Goal: Task Accomplishment & Management: Check status

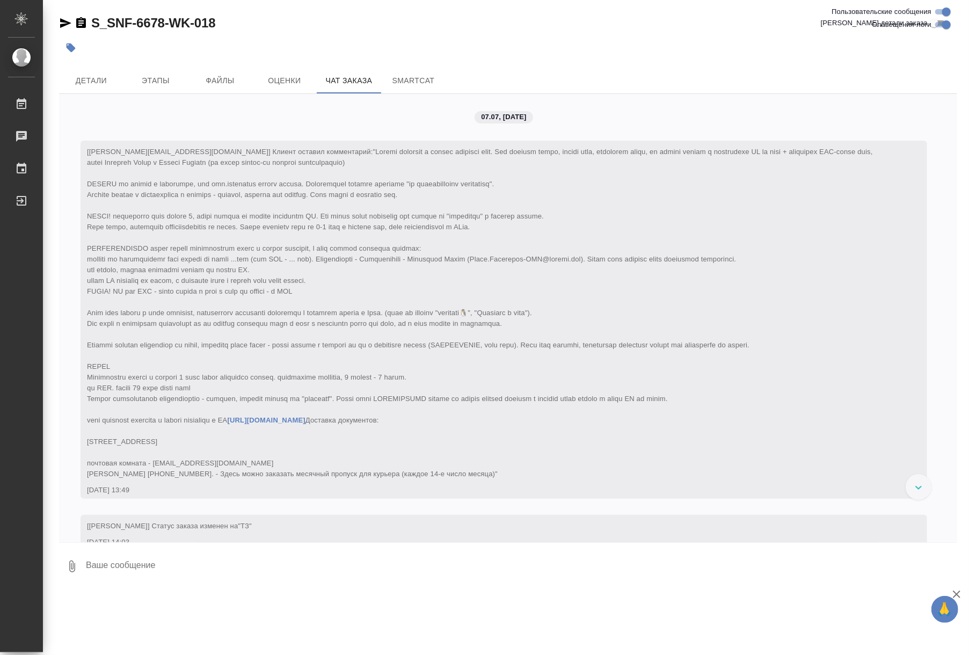
scroll to position [17486, 0]
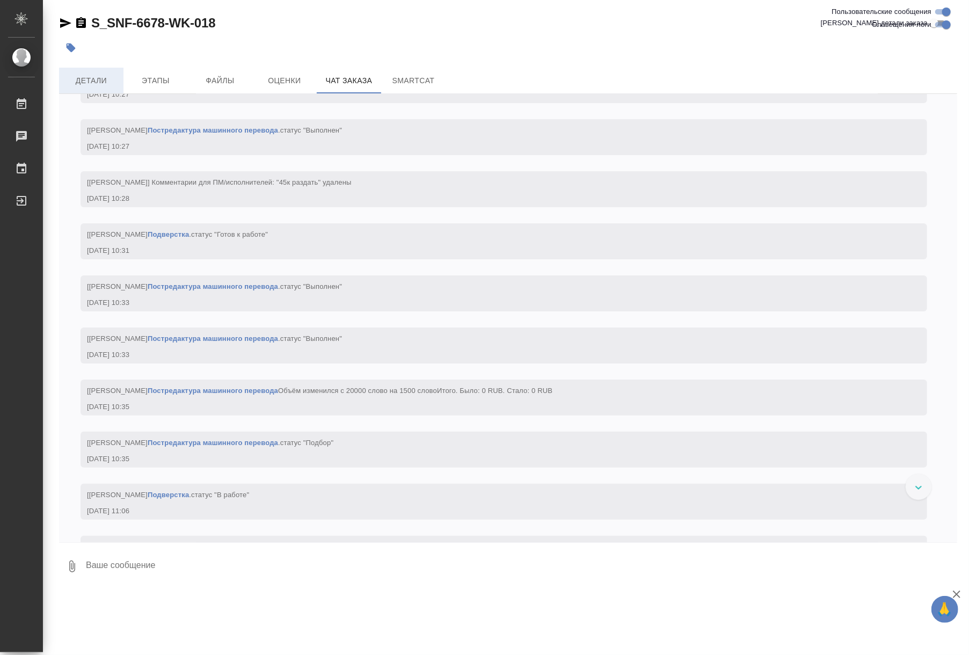
click at [106, 83] on span "Детали" at bounding box center [91, 80] width 52 height 13
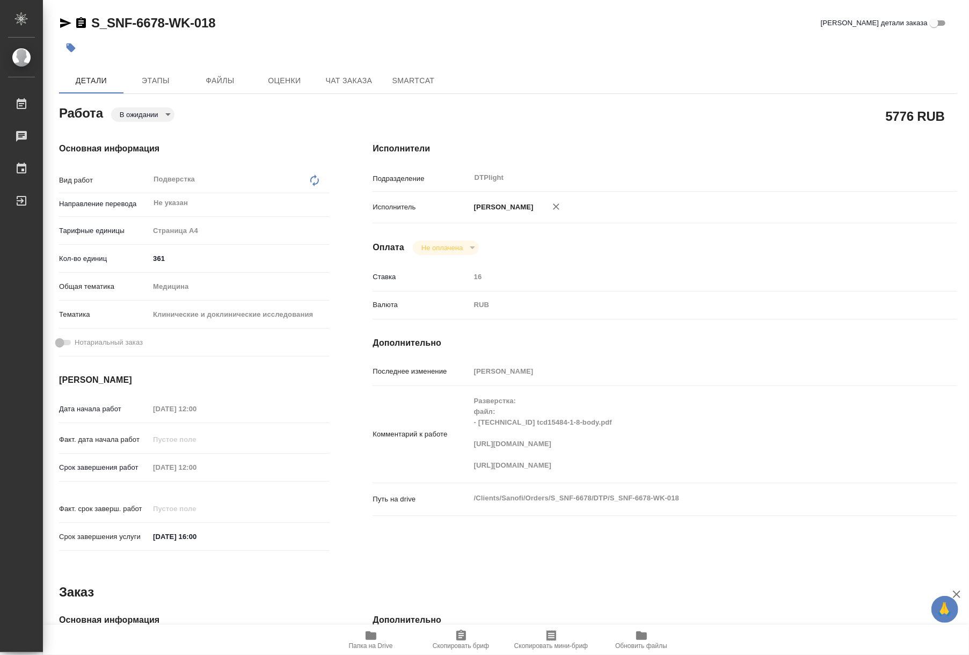
type textarea "x"
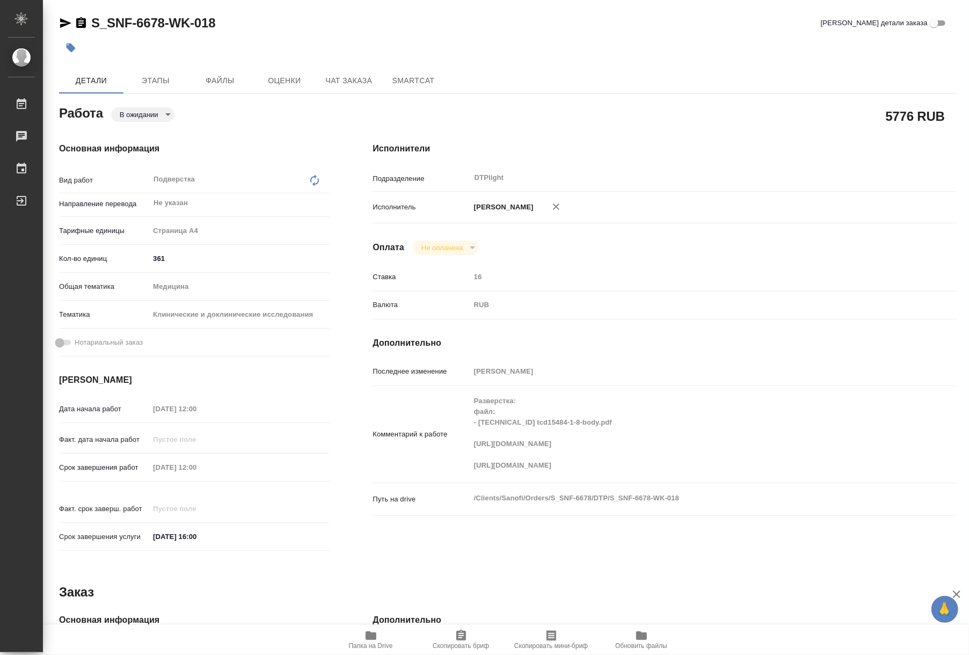
type textarea "x"
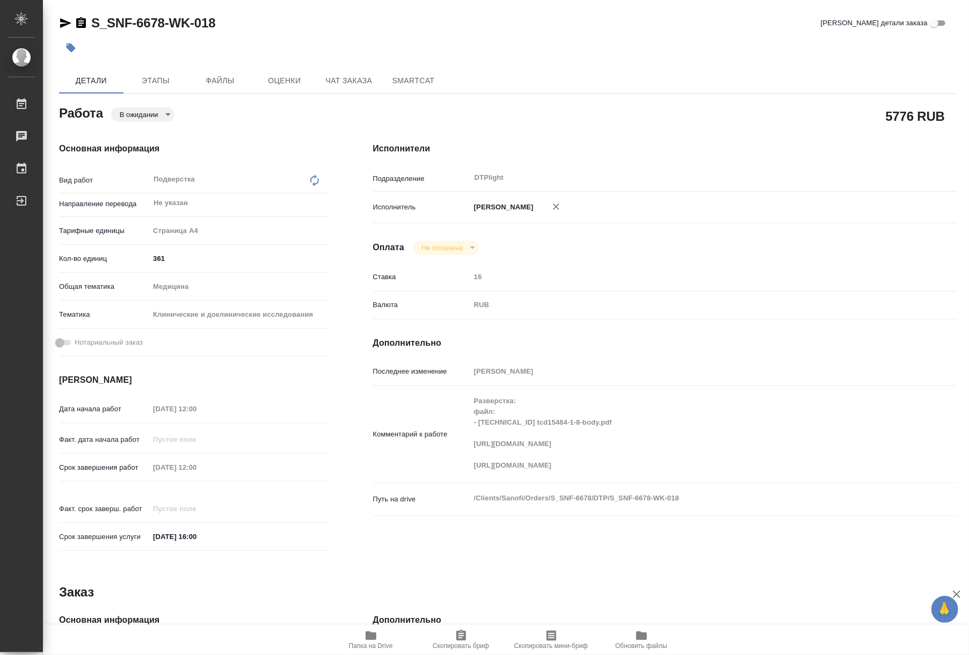
type textarea "x"
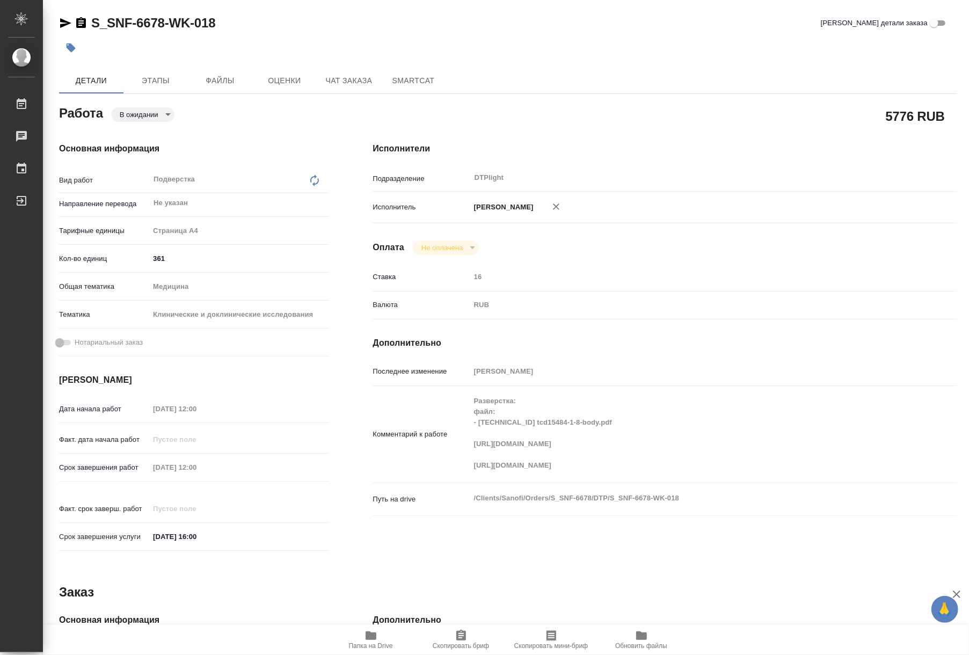
type textarea "x"
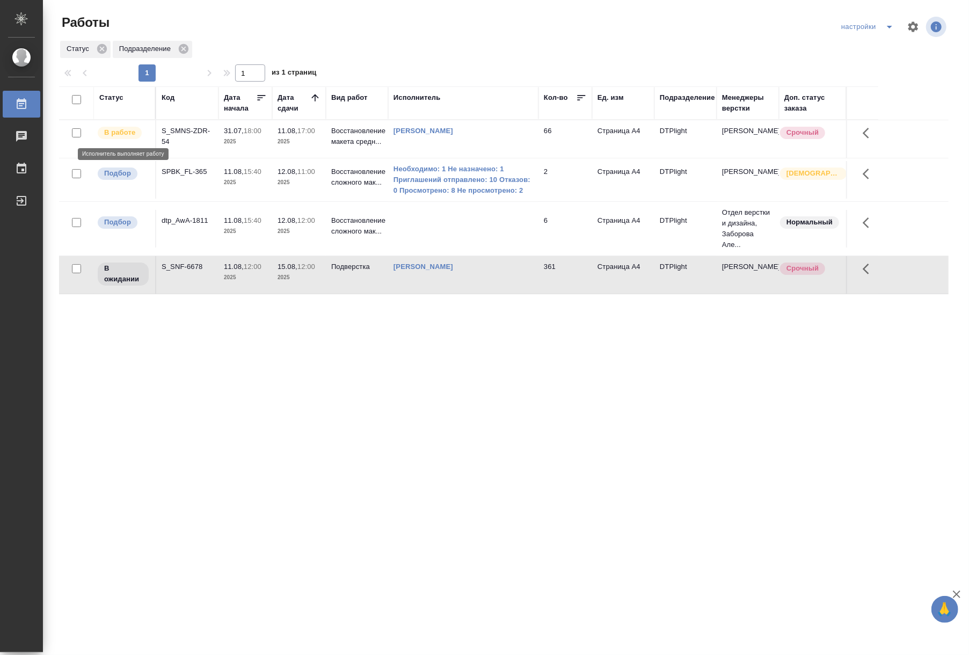
click at [124, 137] on p "В работе" at bounding box center [119, 132] width 31 height 11
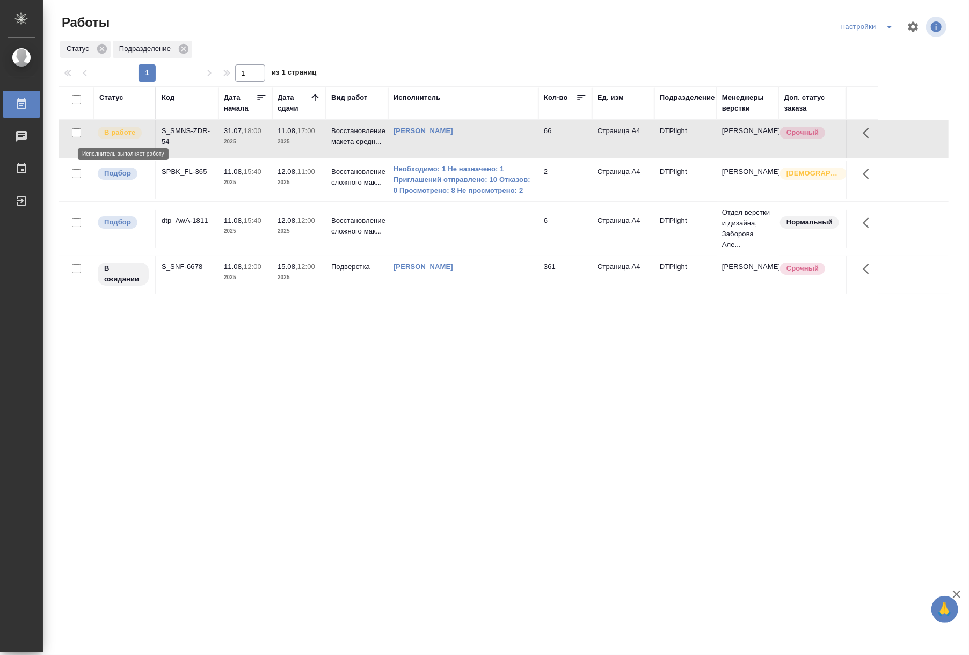
click at [124, 137] on p "В работе" at bounding box center [119, 132] width 31 height 11
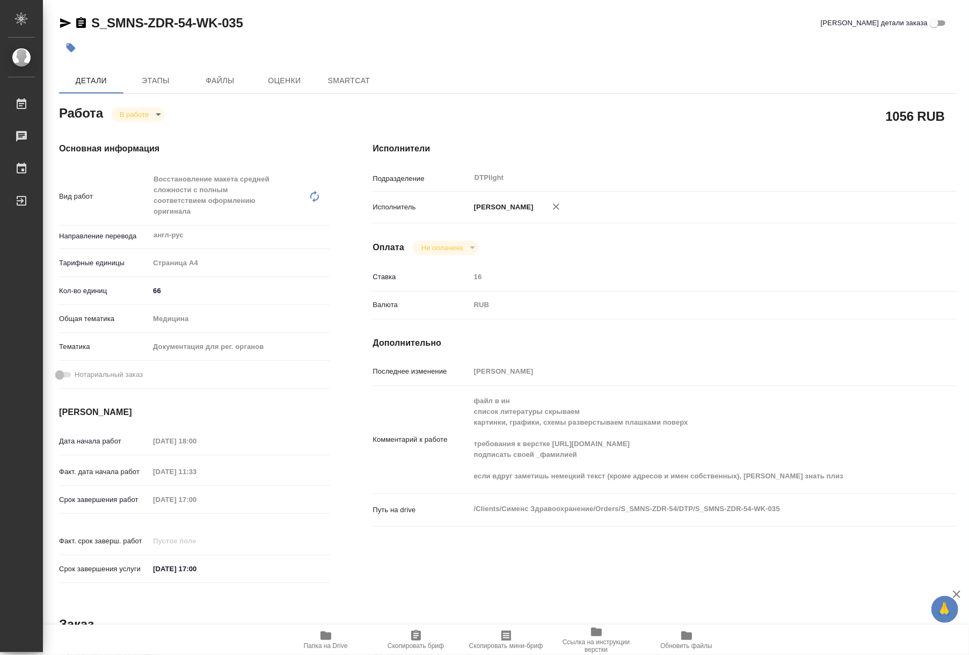
type textarea "x"
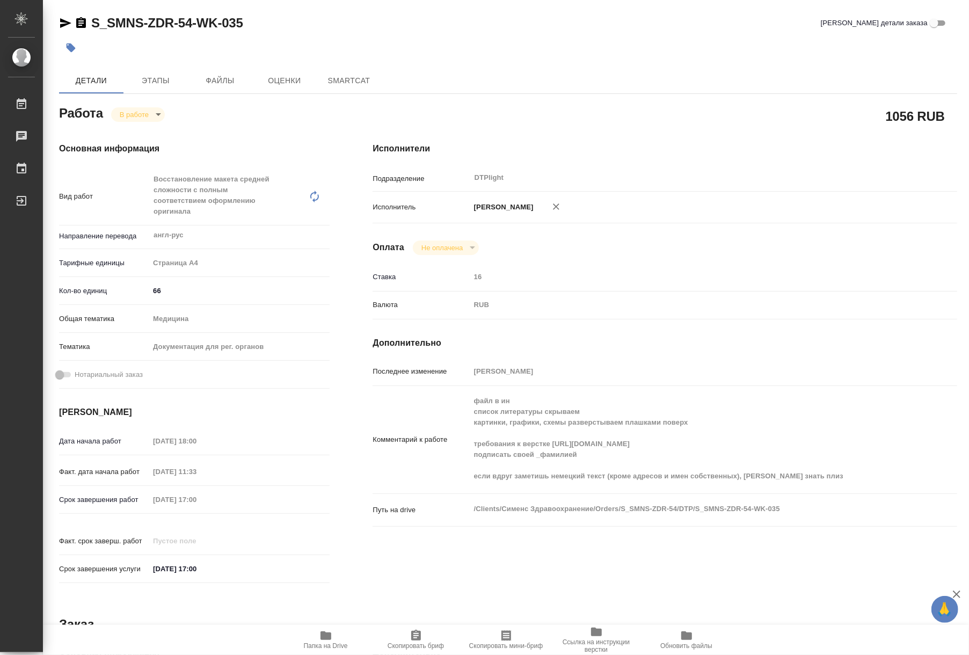
type textarea "x"
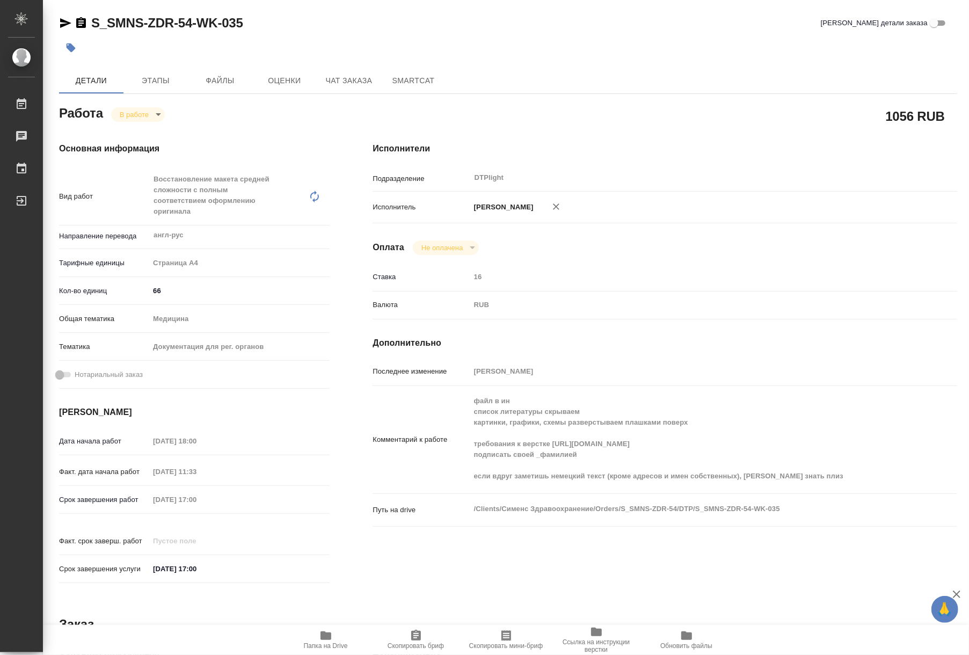
type textarea "x"
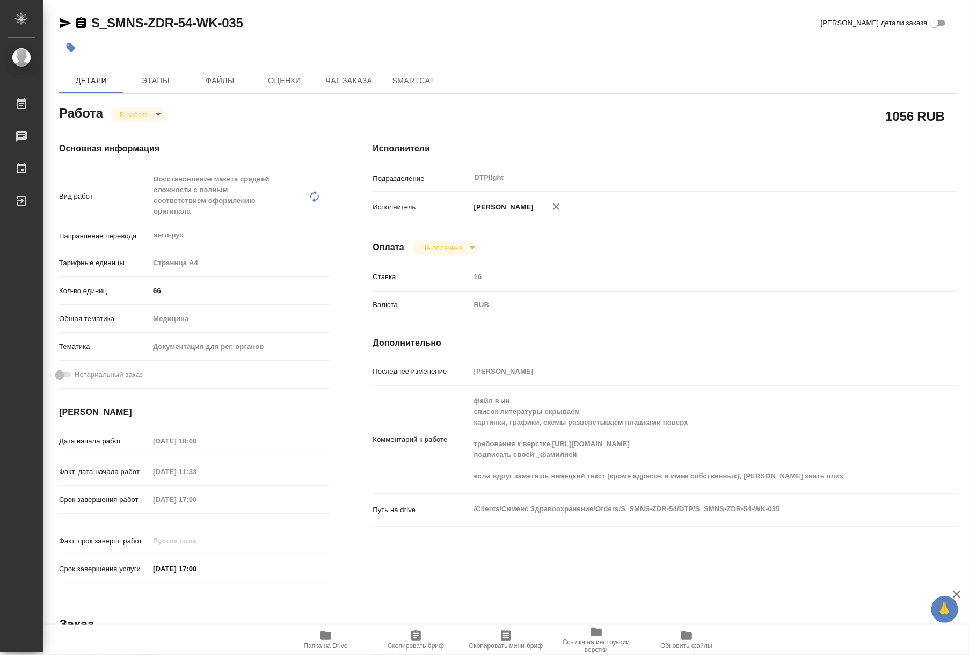
type textarea "x"
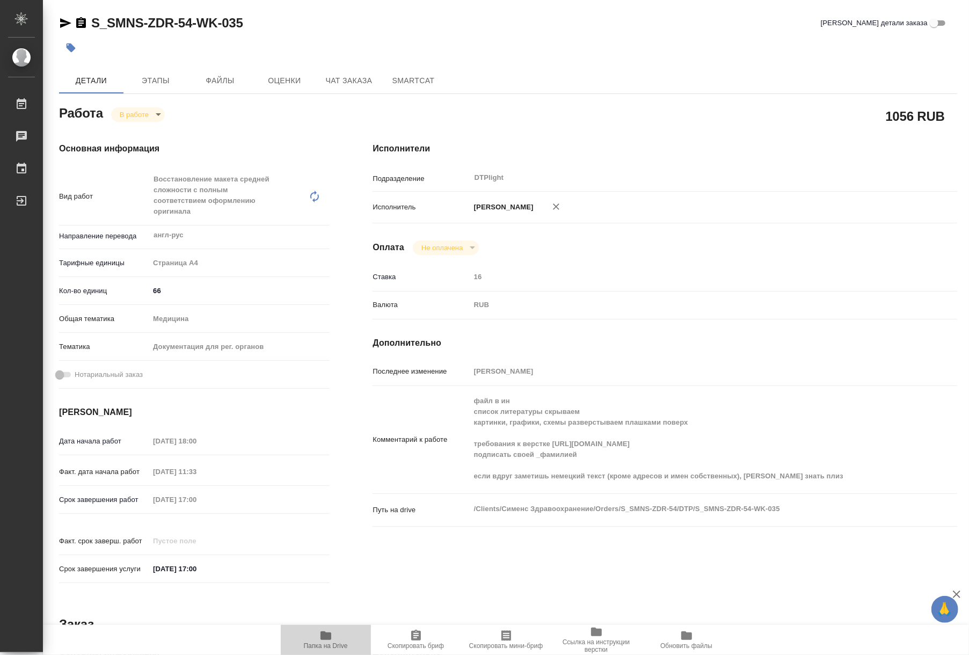
click at [338, 636] on span "Папка на Drive" at bounding box center [325, 639] width 77 height 20
click at [142, 109] on body "🙏 .cls-1 fill:#fff; AWATERA Riianova Anna Работы 0 Чаты График Выйти S_SMNS-ZDR…" at bounding box center [484, 327] width 969 height 655
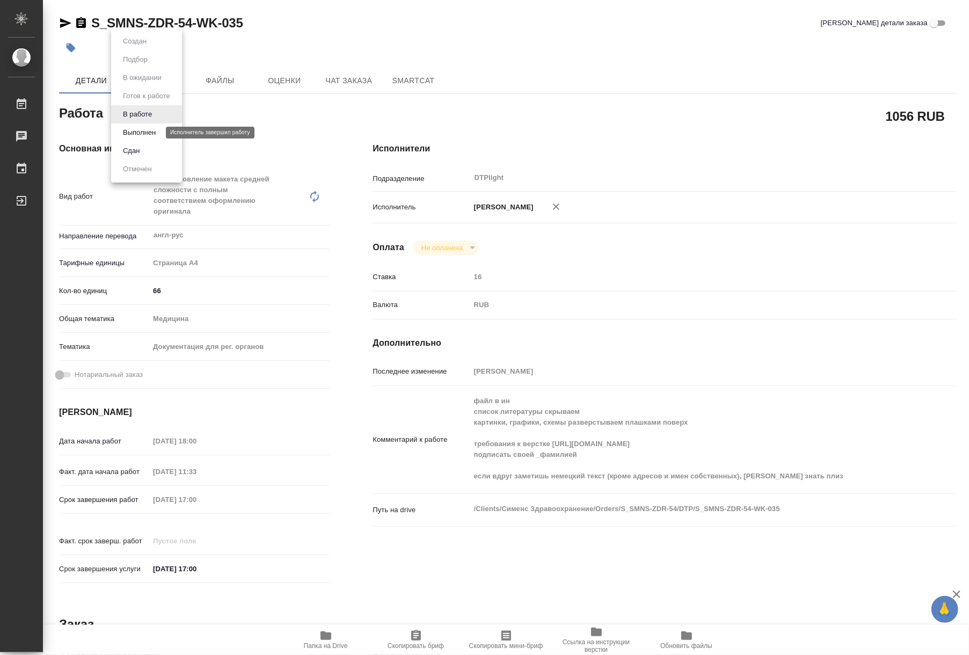
click at [138, 134] on button "Выполнен" at bounding box center [139, 133] width 39 height 12
type textarea "x"
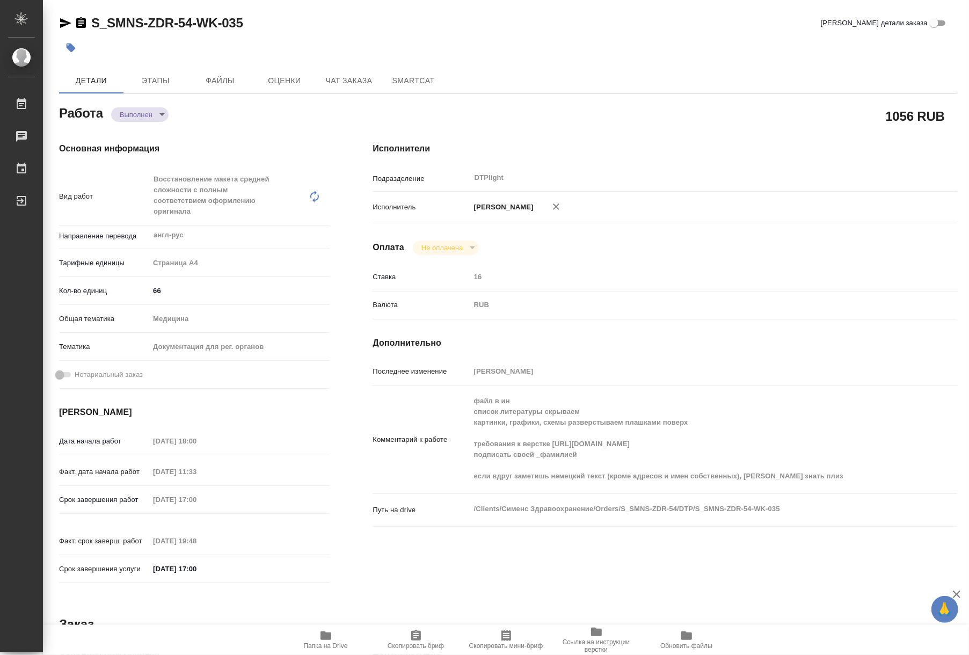
type textarea "x"
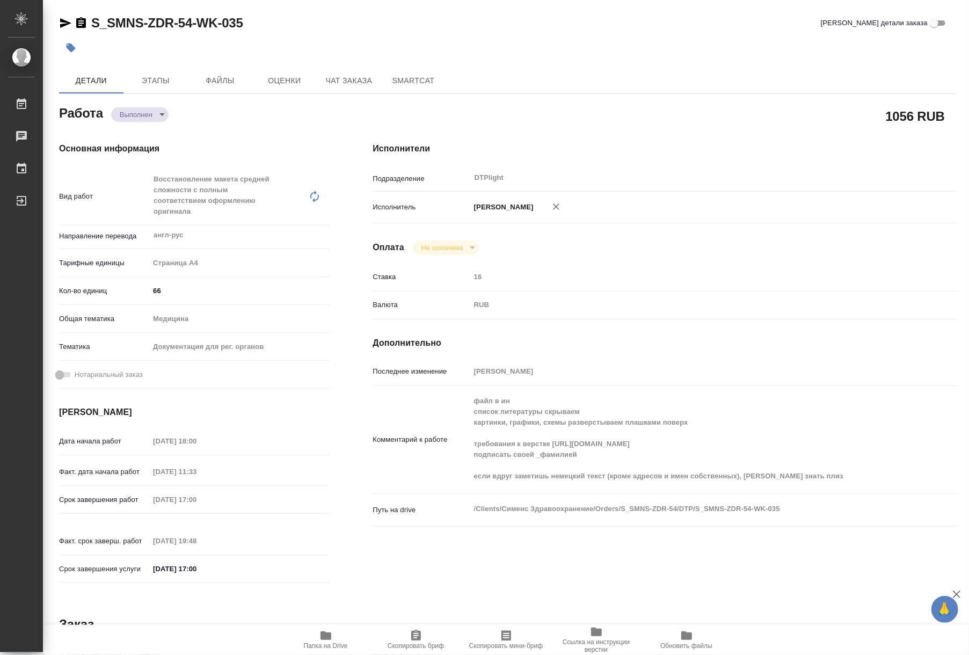
type textarea "x"
